Goal: Find specific page/section: Find specific page/section

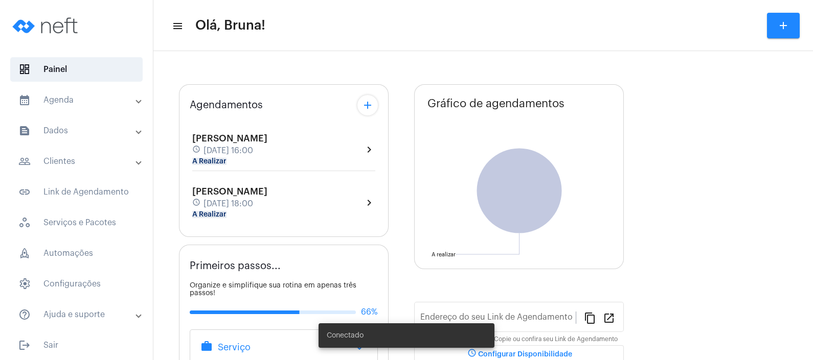
type input "[URL][DOMAIN_NAME]"
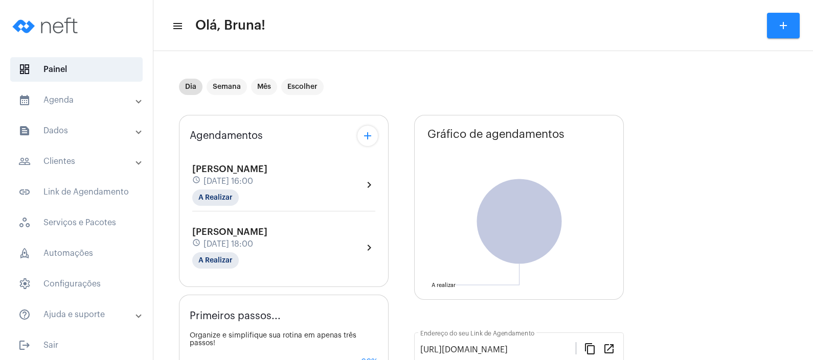
click at [123, 95] on mat-panel-title "calendar_month_outlined Agenda" at bounding box center [77, 100] width 118 height 12
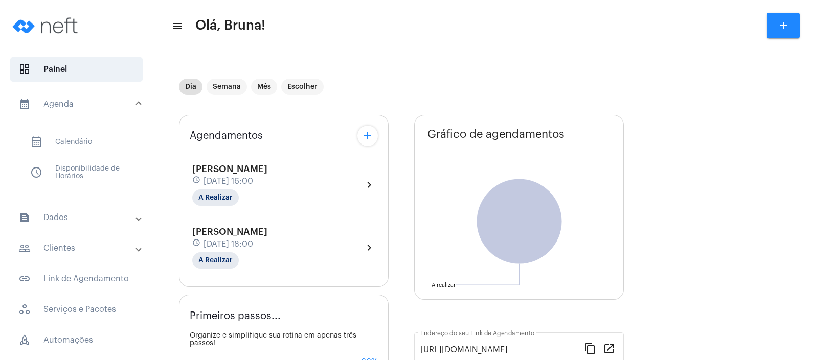
click at [82, 237] on mat-expansion-panel-header "people_outline Clientes" at bounding box center [79, 248] width 147 height 25
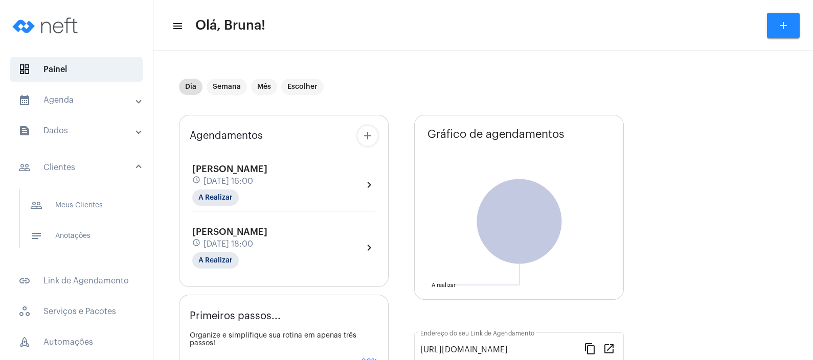
click at [82, 237] on span "notes Anotações" at bounding box center [76, 236] width 108 height 25
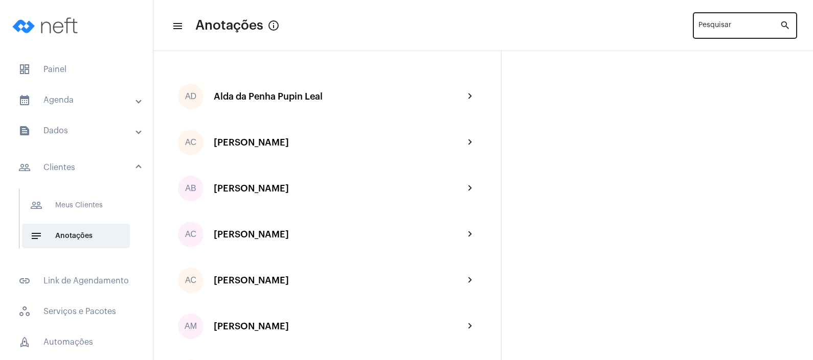
click at [701, 33] on div "Pesquisar" at bounding box center [738, 25] width 81 height 28
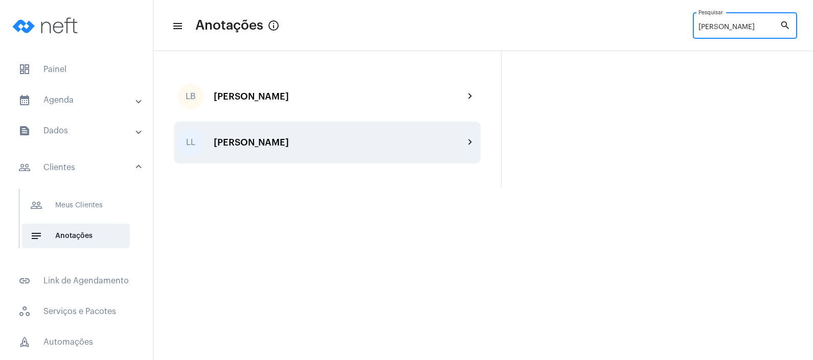
type input "[PERSON_NAME]"
click at [419, 123] on div "LL [PERSON_NAME] Giori chevron_right" at bounding box center [327, 143] width 307 height 42
